Goal: Information Seeking & Learning: Learn about a topic

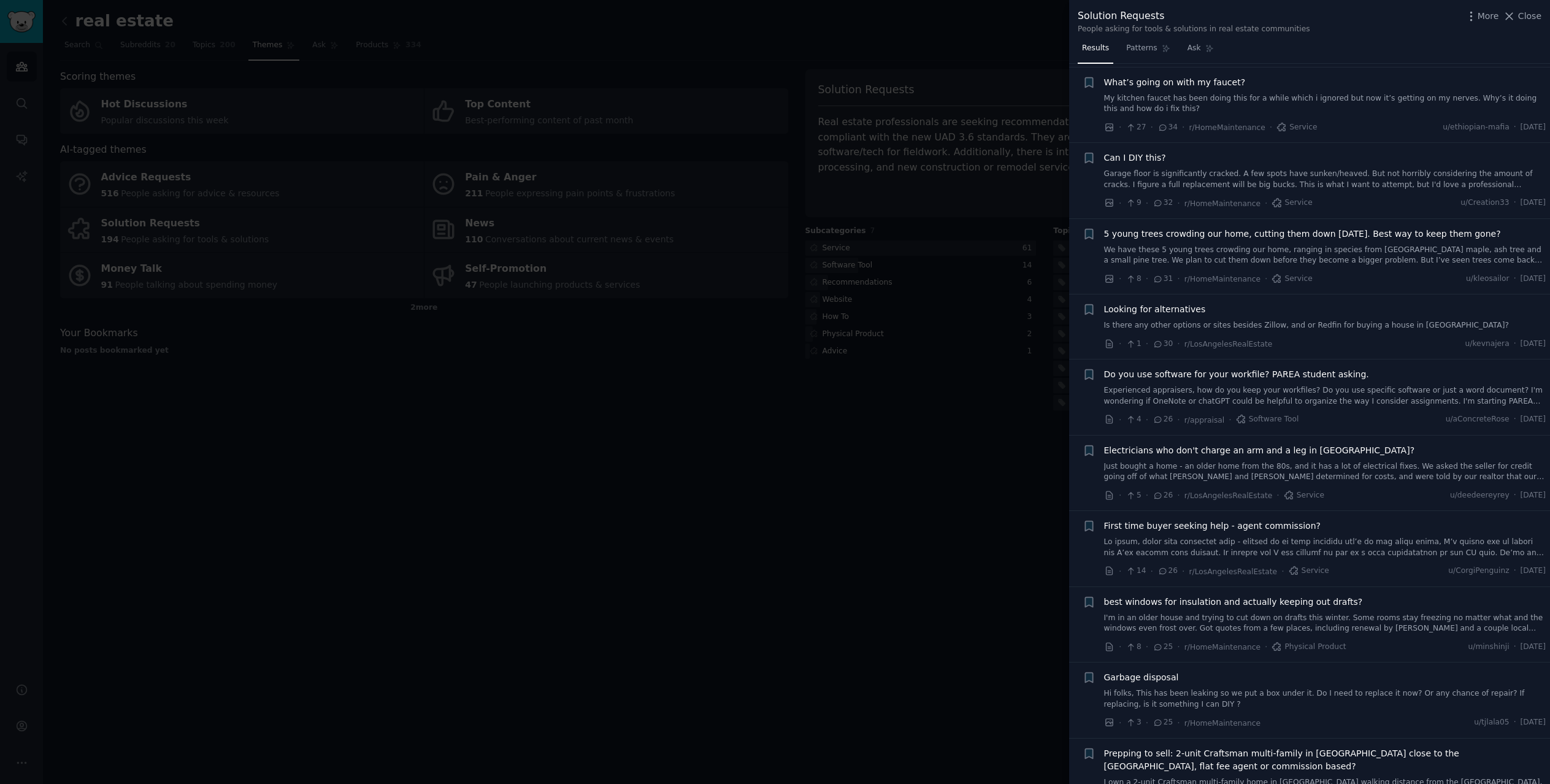
scroll to position [920, 0]
click at [668, 553] on div at bounding box center [775, 392] width 1550 height 784
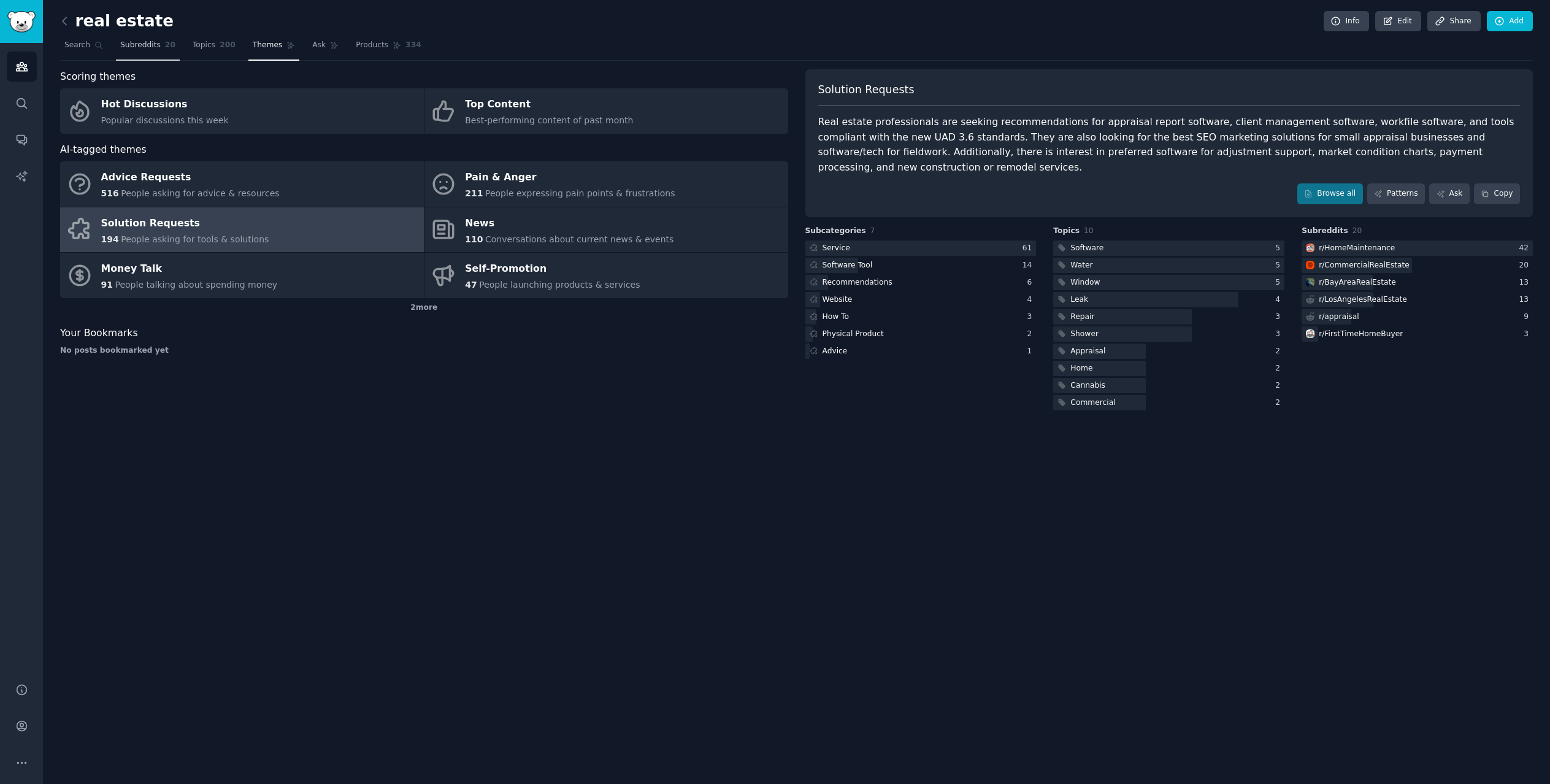
click at [130, 45] on span "Subreddits" at bounding box center [141, 45] width 41 height 11
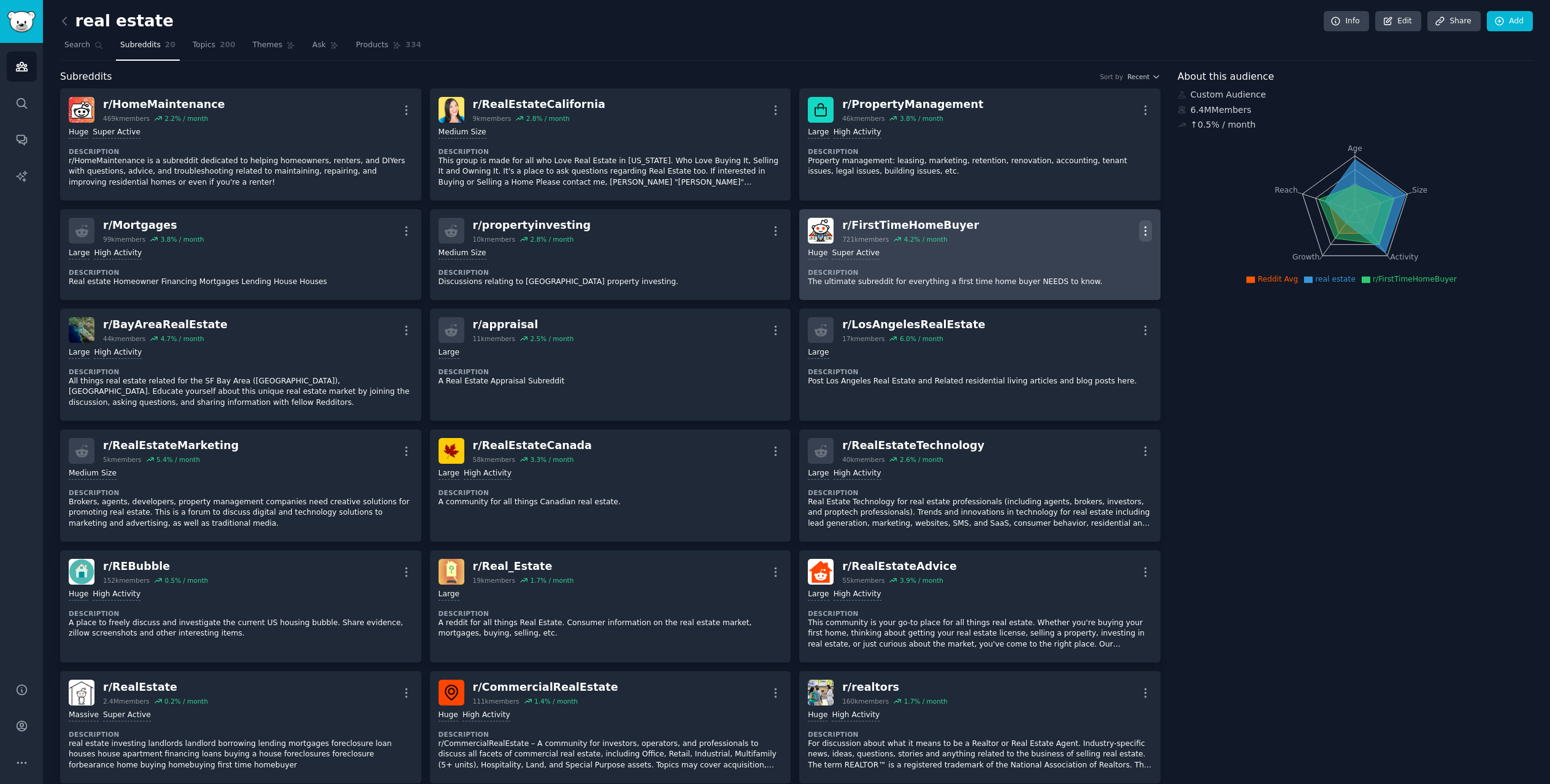
click at [1140, 230] on icon "button" at bounding box center [1146, 231] width 13 height 13
click at [1095, 278] on p "Delete" at bounding box center [1097, 278] width 28 height 13
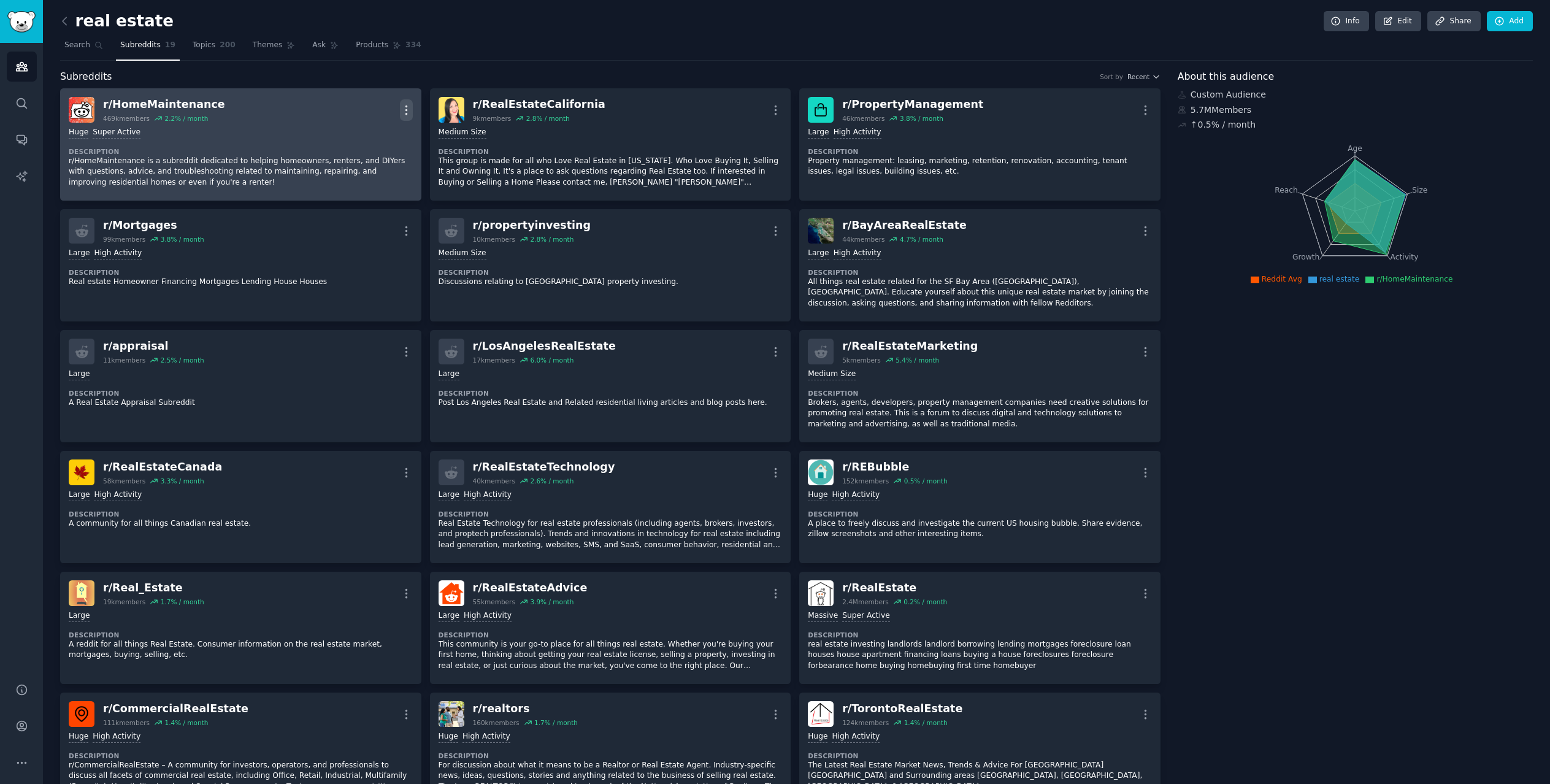
click at [406, 106] on icon "button" at bounding box center [406, 110] width 1 height 9
click at [367, 159] on p "Delete" at bounding box center [358, 157] width 28 height 13
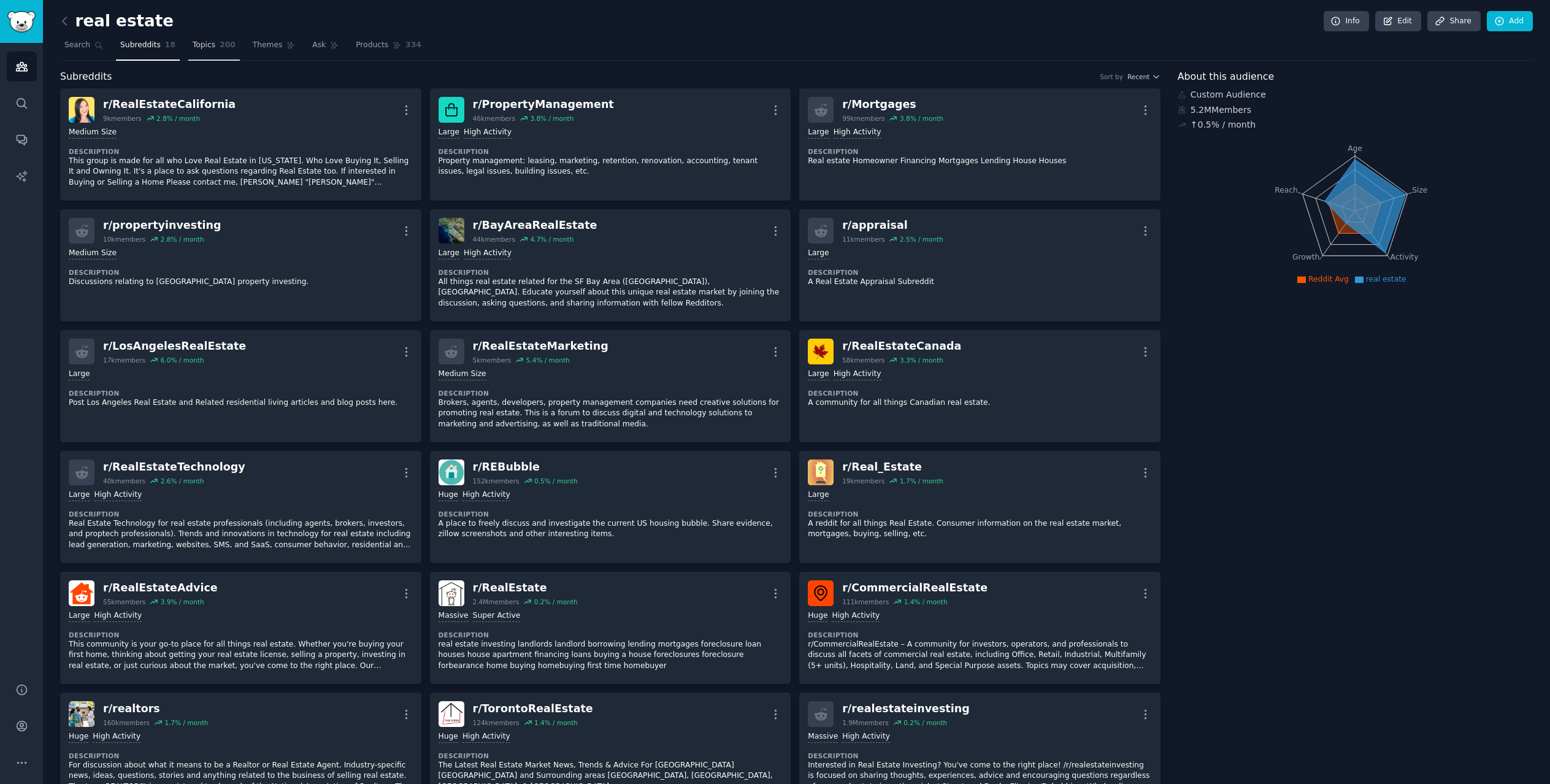
click at [219, 40] on span "200" at bounding box center [227, 45] width 16 height 11
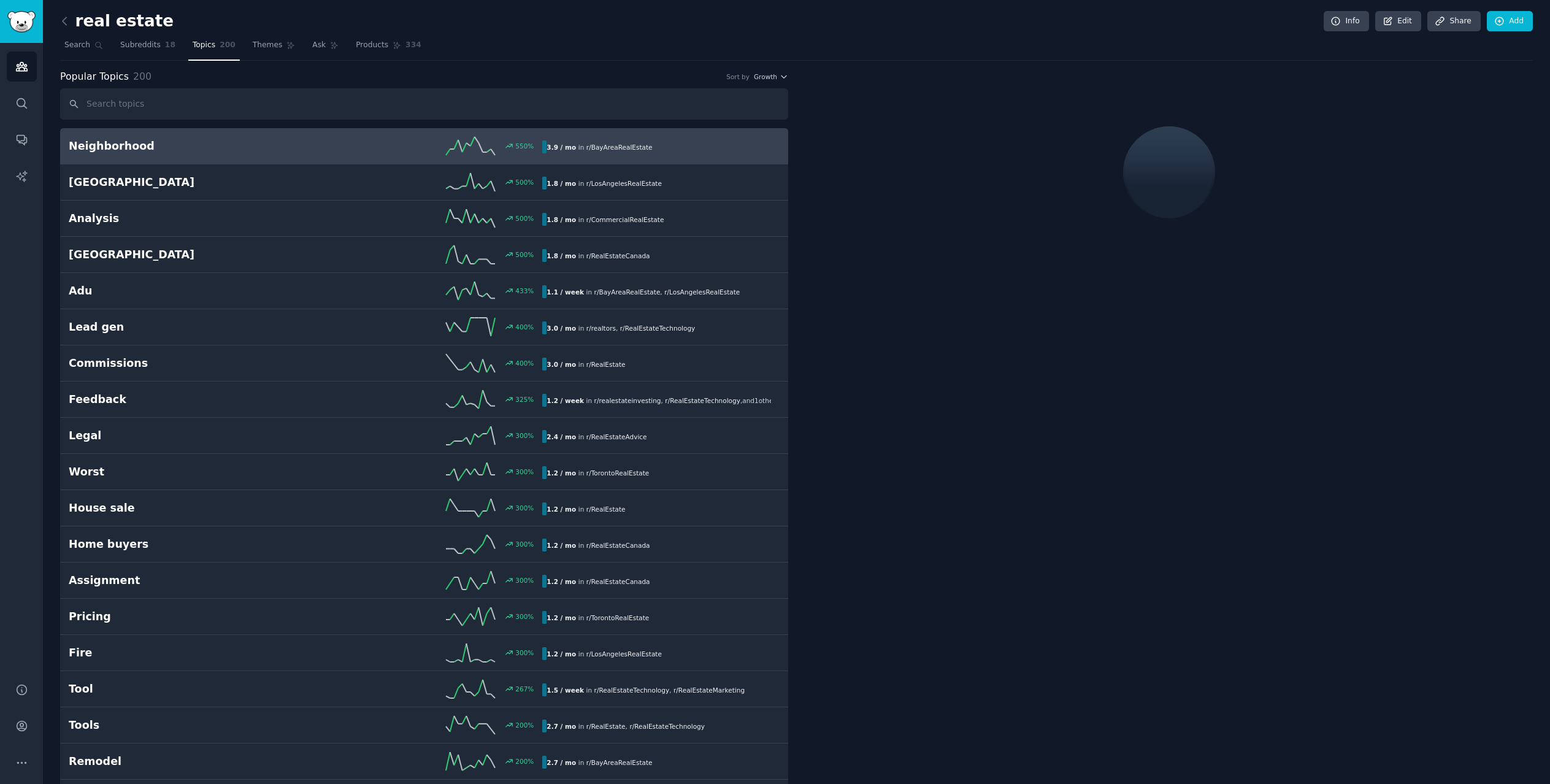
click at [289, 50] on nav "Search Subreddits 18 Topics 200 Themes Ask Products 334" at bounding box center [796, 48] width 1473 height 26
click at [286, 49] on icon at bounding box center [291, 45] width 9 height 9
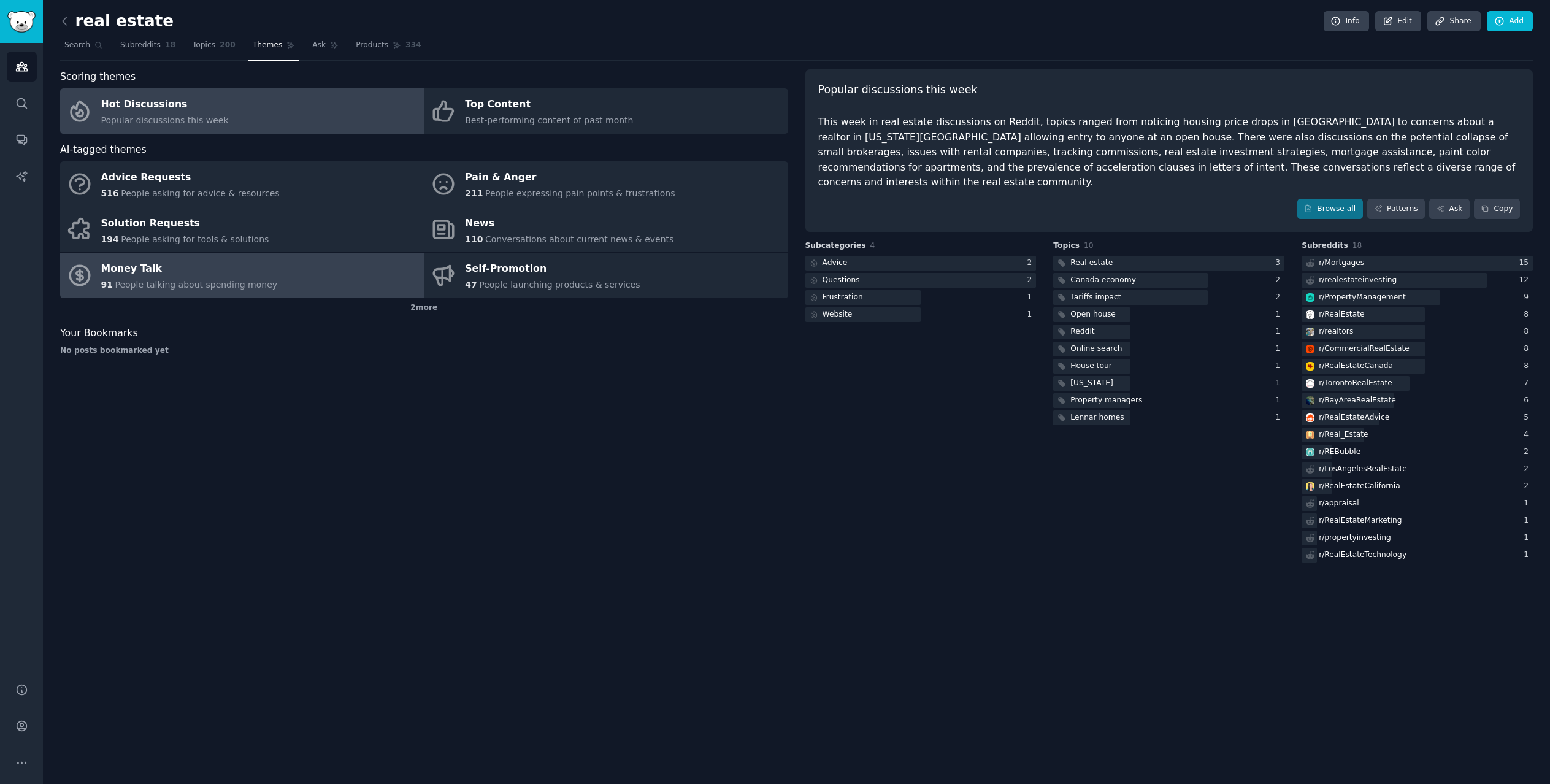
click at [243, 287] on span "People talking about spending money" at bounding box center [195, 284] width 163 height 9
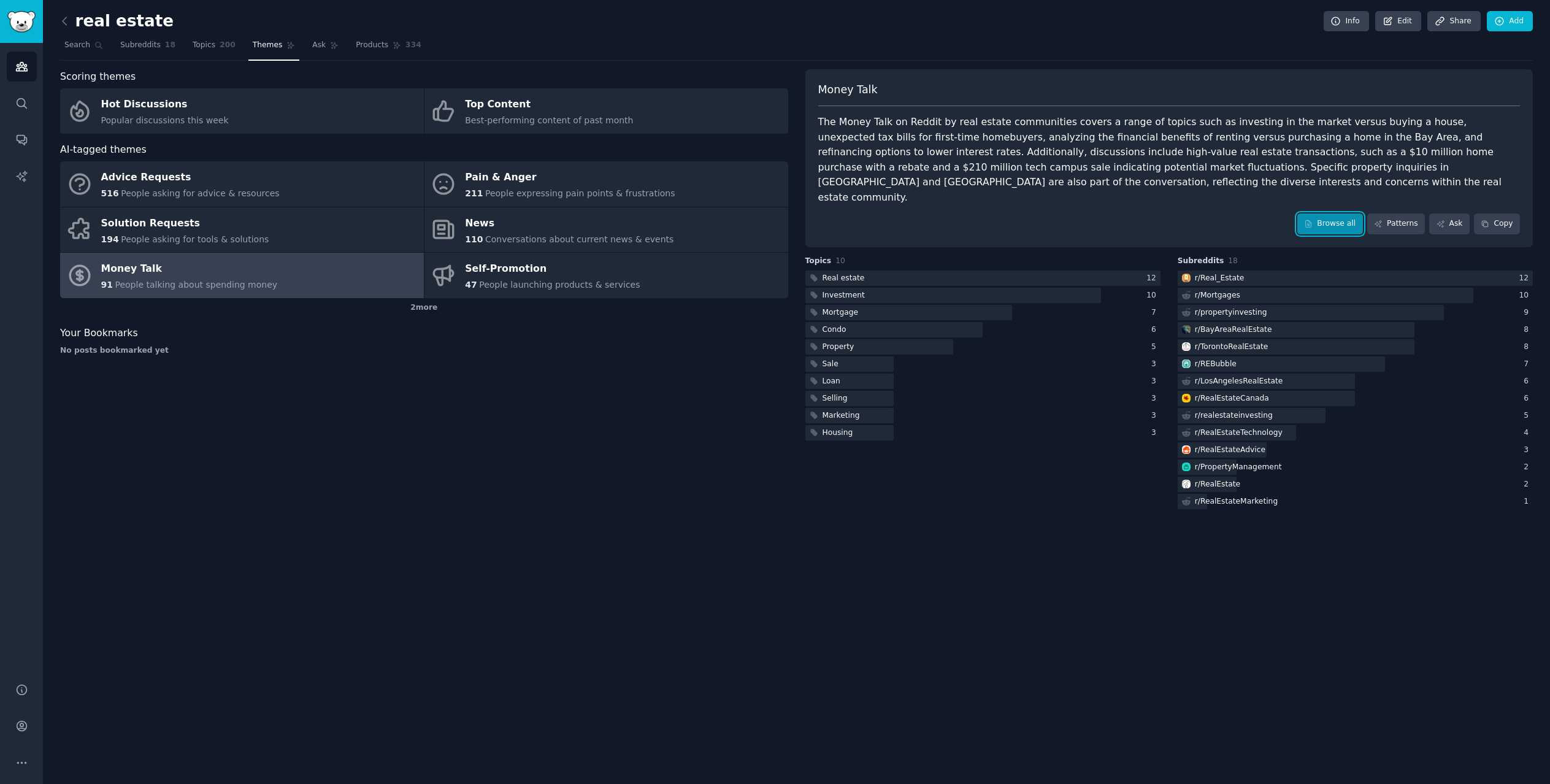
click at [1343, 213] on link "Browse all" at bounding box center [1330, 224] width 66 height 21
